Goal: Task Accomplishment & Management: Use online tool/utility

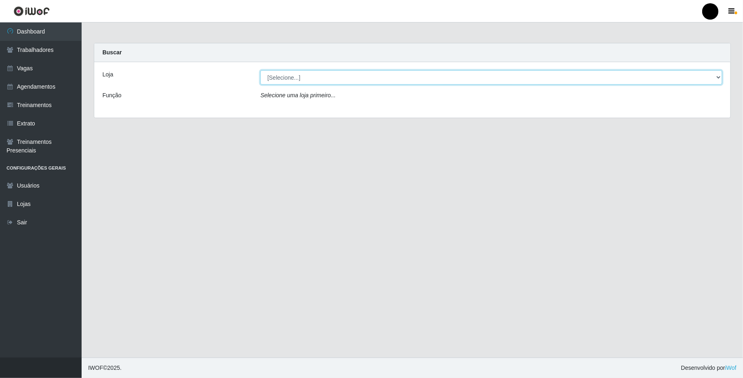
click at [718, 70] on select "[Selecione...] SuperFácil Atacado - Emaús" at bounding box center [491, 77] width 462 height 14
select select "407"
click at [260, 70] on select "[Selecione...] SuperFácil Atacado - Emaús" at bounding box center [491, 77] width 462 height 14
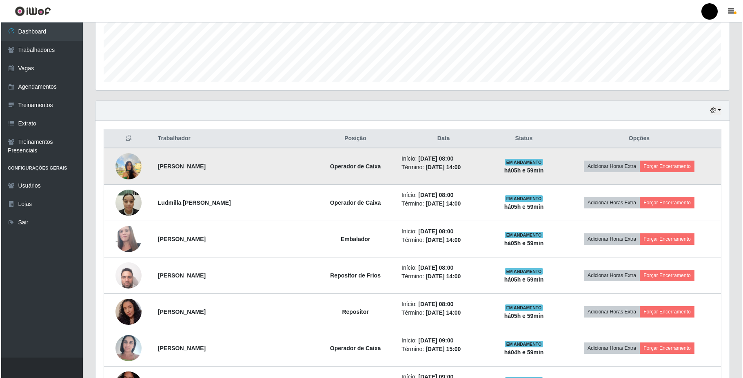
scroll to position [272, 0]
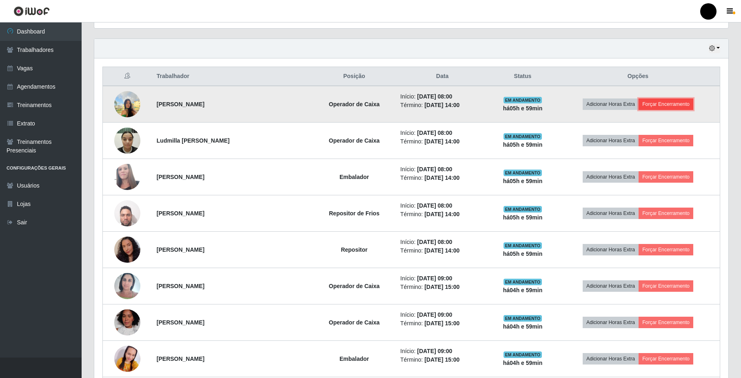
click at [659, 104] on button "Forçar Encerramento" at bounding box center [666, 103] width 55 height 11
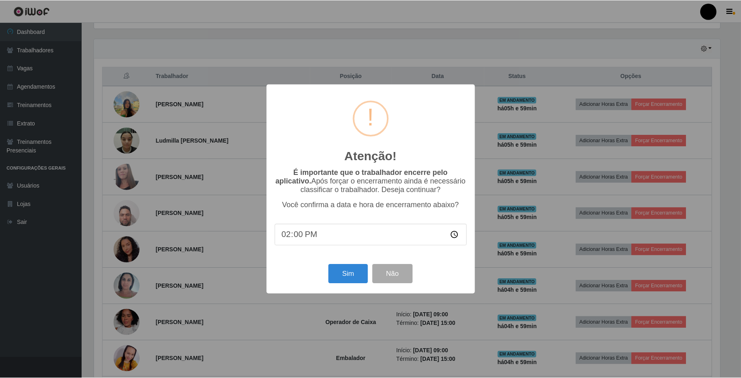
scroll to position [170, 628]
click at [351, 276] on button "Sim" at bounding box center [349, 273] width 40 height 19
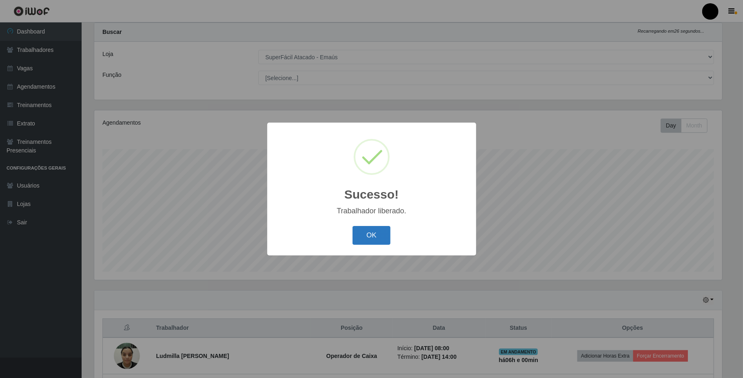
click at [386, 237] on button "OK" at bounding box center [372, 235] width 38 height 19
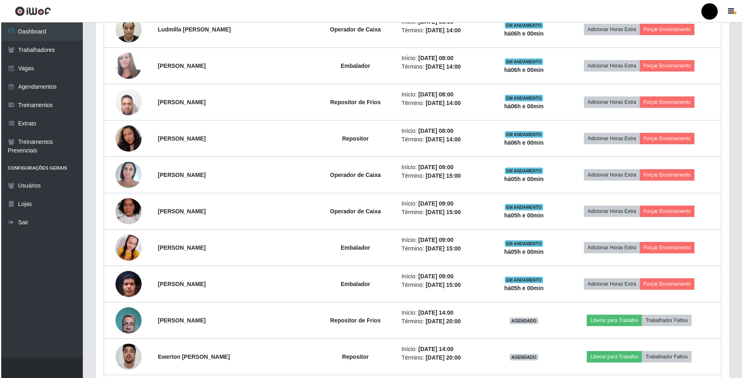
scroll to position [347, 0]
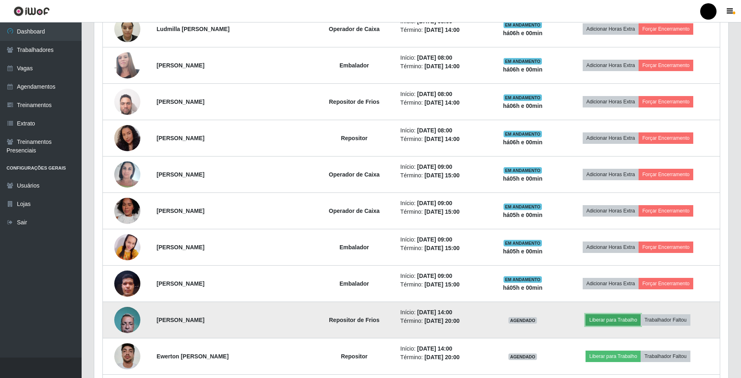
click at [622, 325] on button "Liberar para Trabalho" at bounding box center [613, 319] width 55 height 11
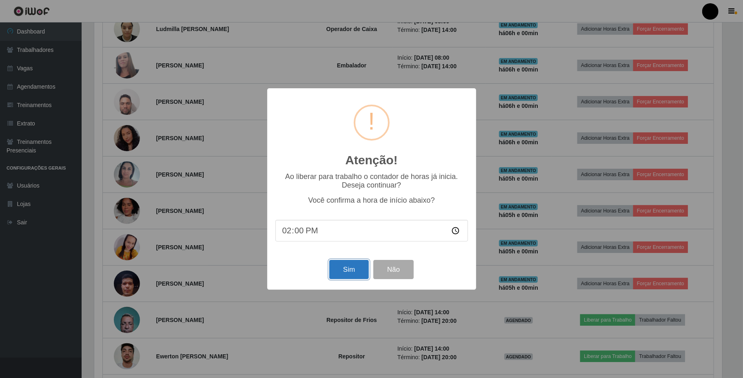
click at [343, 267] on button "Sim" at bounding box center [349, 269] width 40 height 19
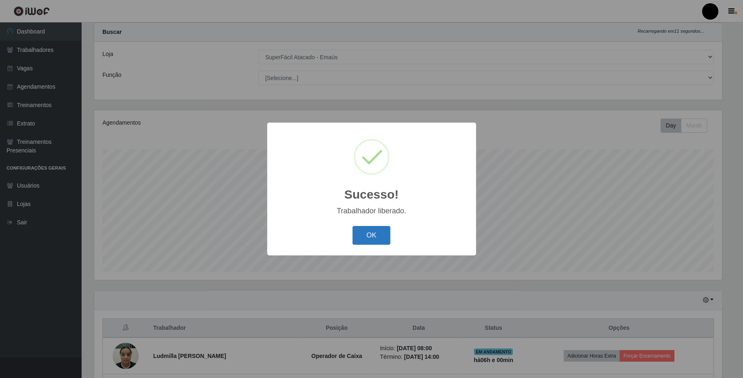
click at [366, 232] on button "OK" at bounding box center [372, 235] width 38 height 19
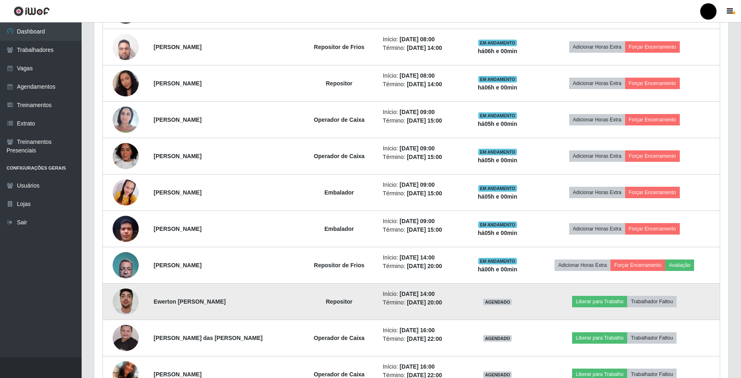
scroll to position [347, 0]
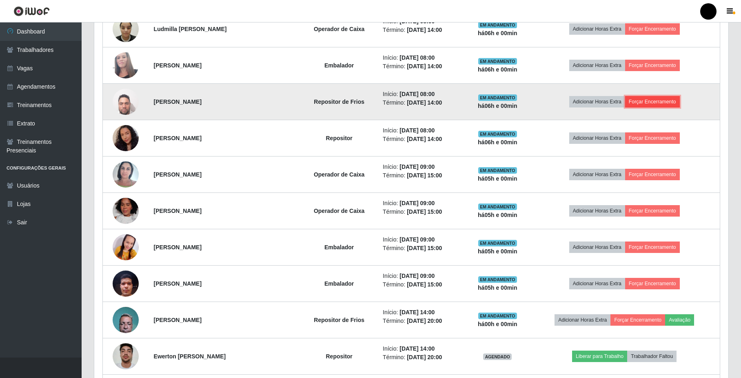
click at [640, 103] on button "Forçar Encerramento" at bounding box center [652, 101] width 55 height 11
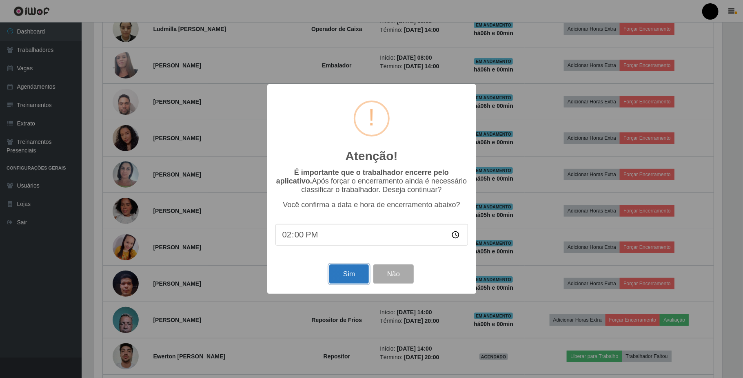
click at [348, 277] on button "Sim" at bounding box center [349, 273] width 40 height 19
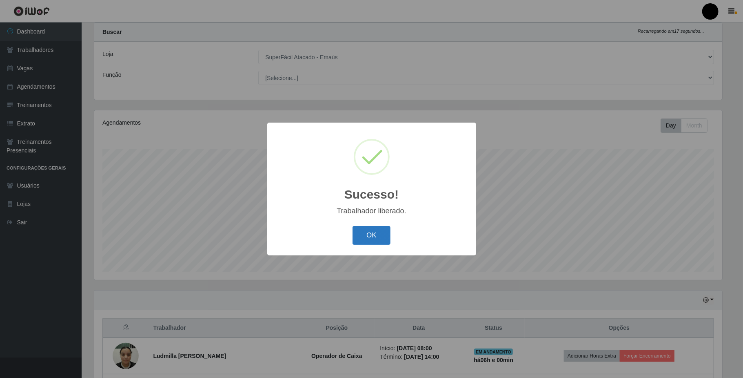
click at [384, 242] on button "OK" at bounding box center [372, 235] width 38 height 19
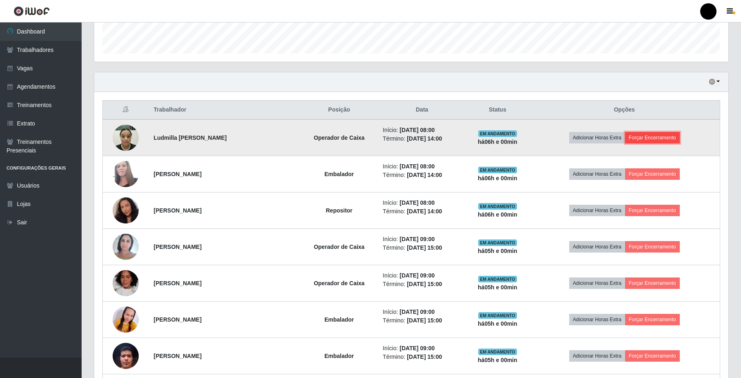
click at [662, 142] on button "Forçar Encerramento" at bounding box center [652, 137] width 55 height 11
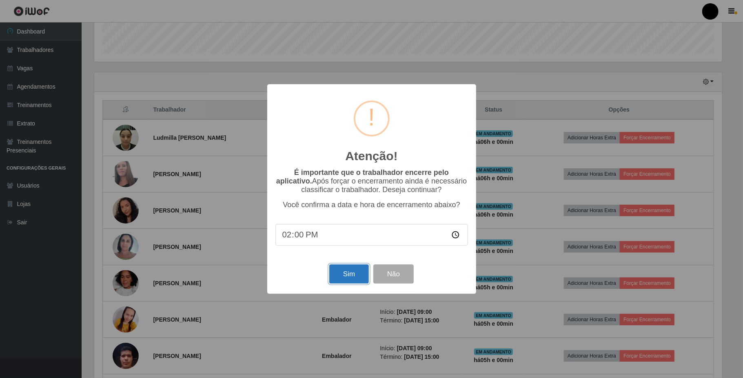
click at [345, 274] on button "Sim" at bounding box center [349, 273] width 40 height 19
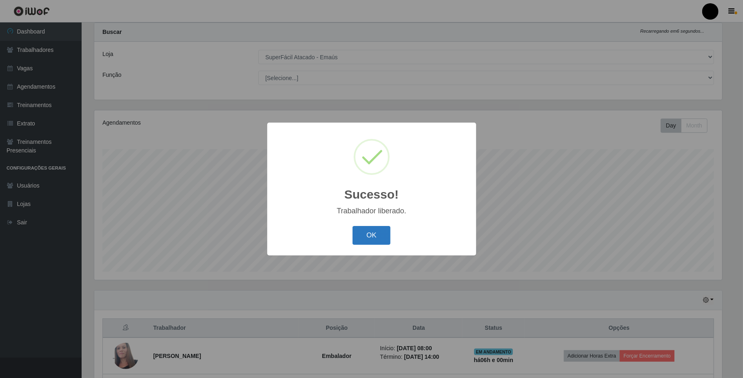
click at [371, 239] on button "OK" at bounding box center [372, 235] width 38 height 19
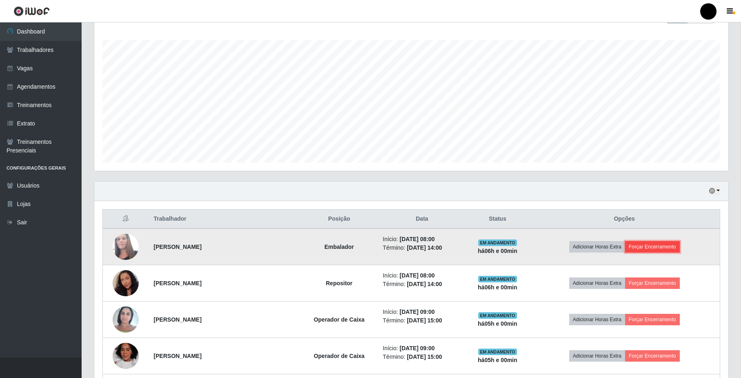
click at [647, 244] on button "Forçar Encerramento" at bounding box center [652, 246] width 55 height 11
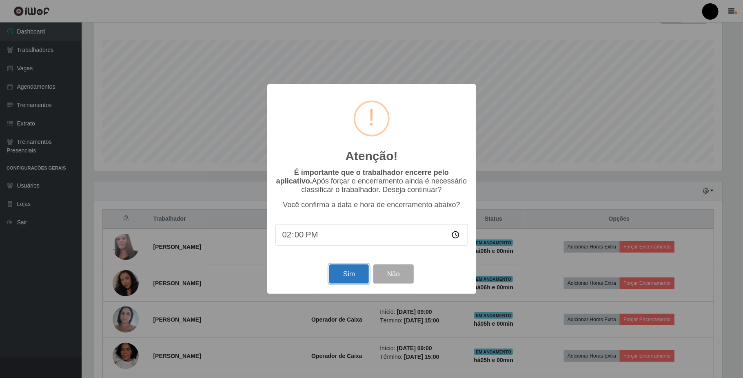
click at [349, 271] on button "Sim" at bounding box center [349, 273] width 40 height 19
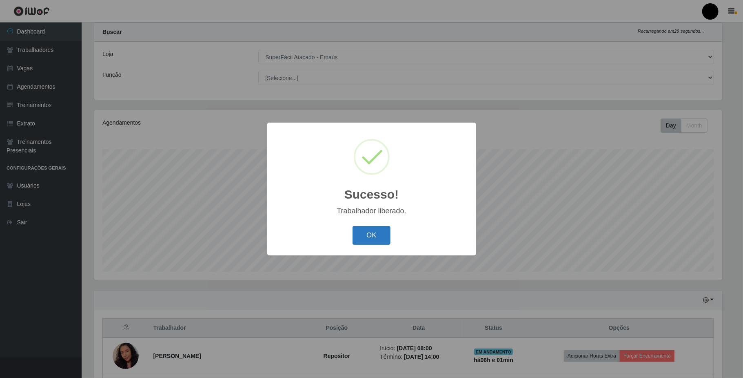
click at [375, 229] on button "OK" at bounding box center [372, 235] width 38 height 19
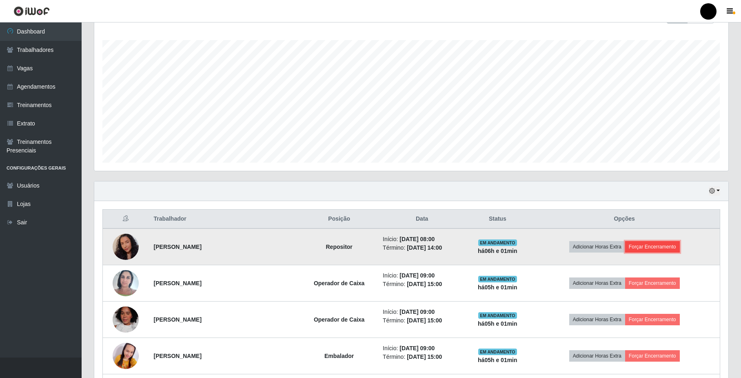
click at [654, 251] on button "Forçar Encerramento" at bounding box center [652, 246] width 55 height 11
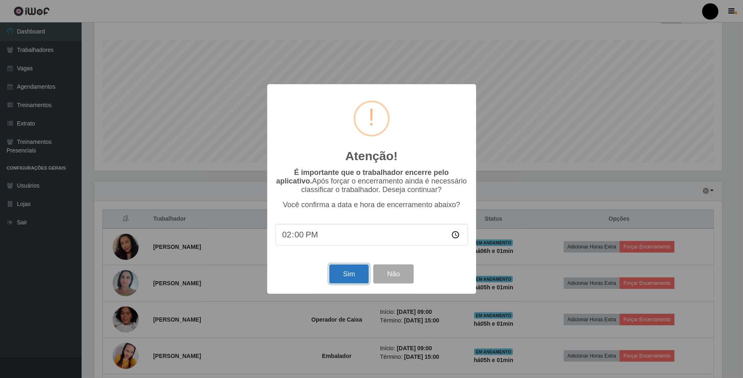
click at [358, 275] on button "Sim" at bounding box center [349, 273] width 40 height 19
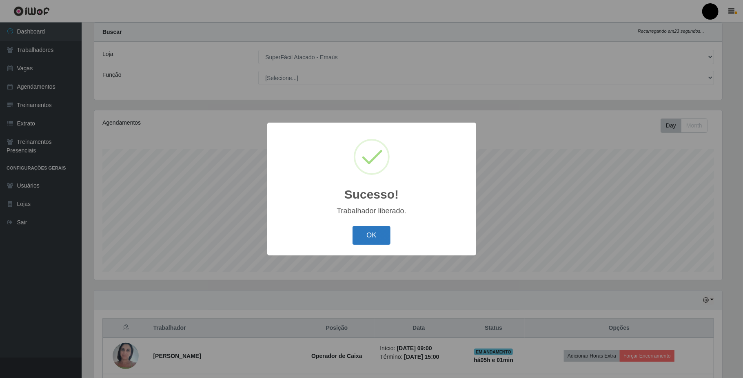
click at [372, 232] on button "OK" at bounding box center [372, 235] width 38 height 19
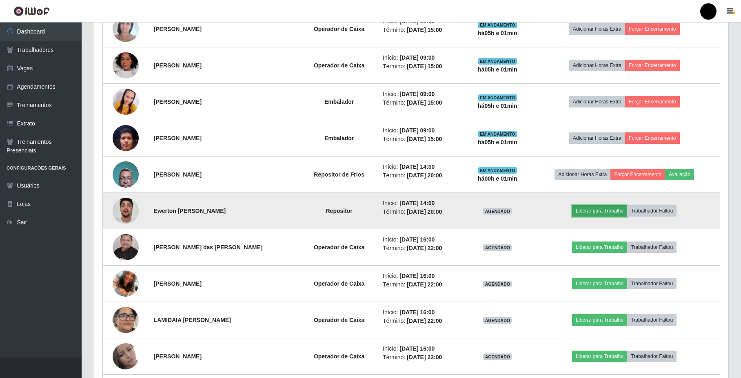
click at [607, 213] on button "Liberar para Trabalho" at bounding box center [599, 210] width 55 height 11
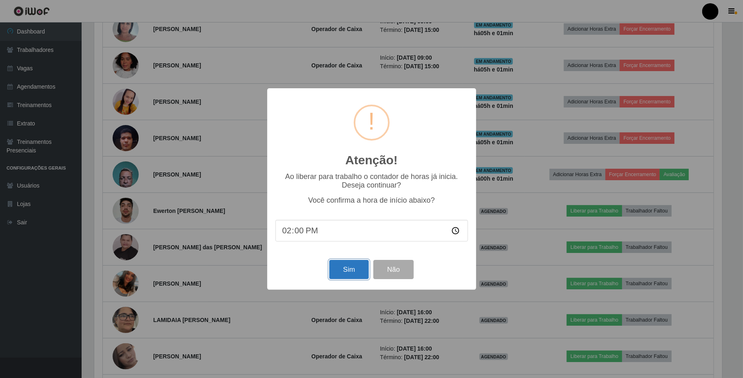
click at [350, 275] on button "Sim" at bounding box center [349, 269] width 40 height 19
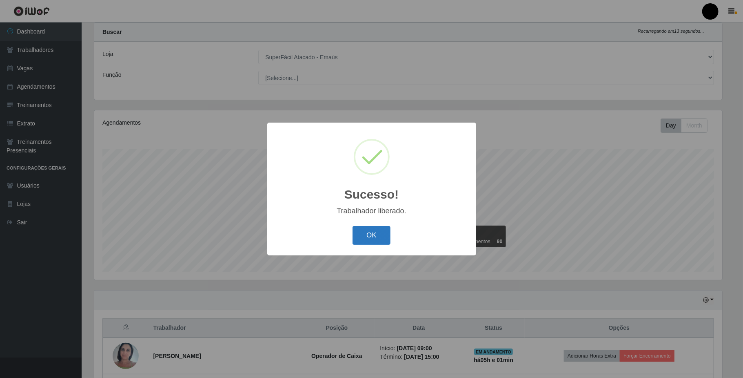
click at [379, 226] on button "OK" at bounding box center [372, 235] width 38 height 19
